Goal: Task Accomplishment & Management: Complete application form

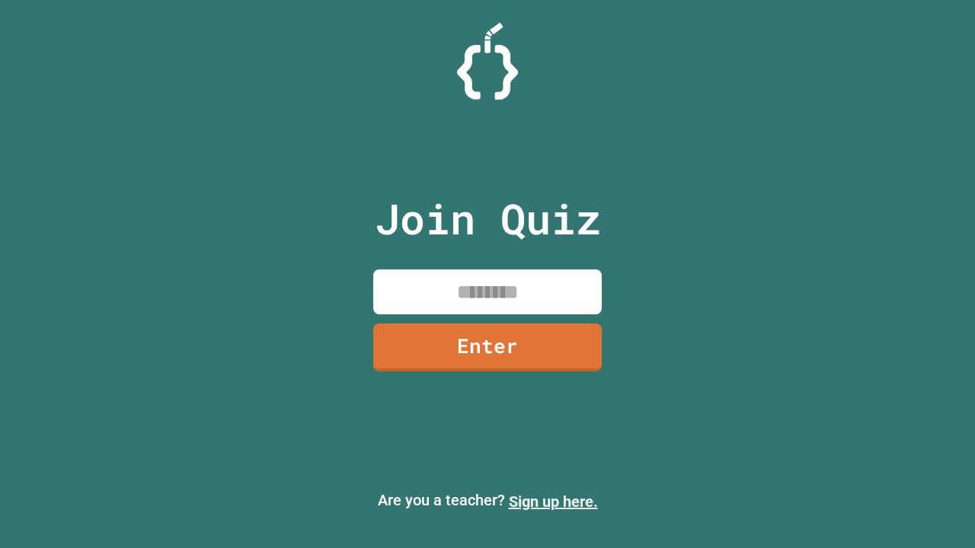
click at [553, 502] on link "Sign up here." at bounding box center [553, 502] width 89 height 18
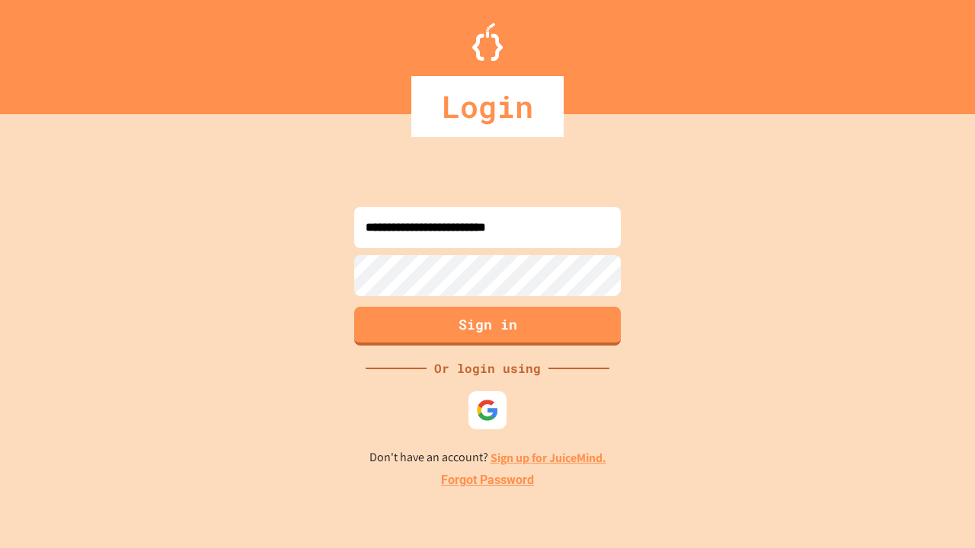
type input "**********"
